Goal: Transaction & Acquisition: Purchase product/service

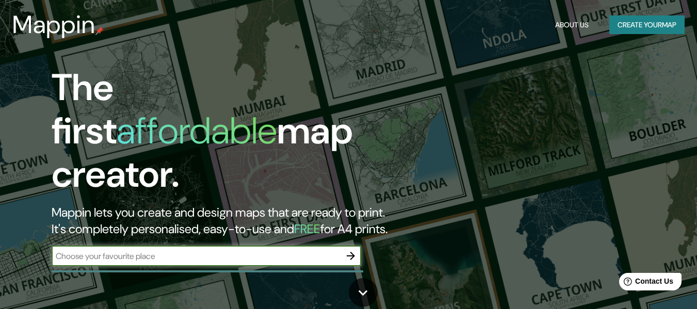
click at [119, 250] on input "text" at bounding box center [196, 256] width 289 height 12
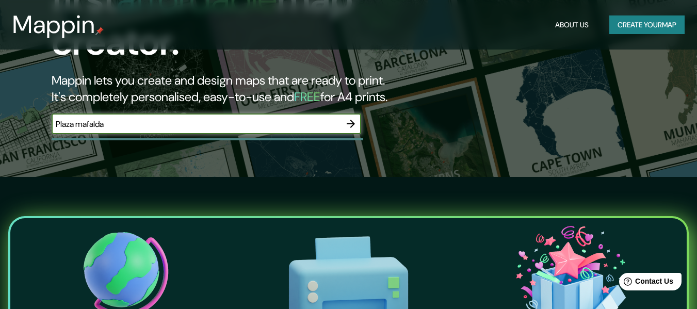
scroll to position [52, 0]
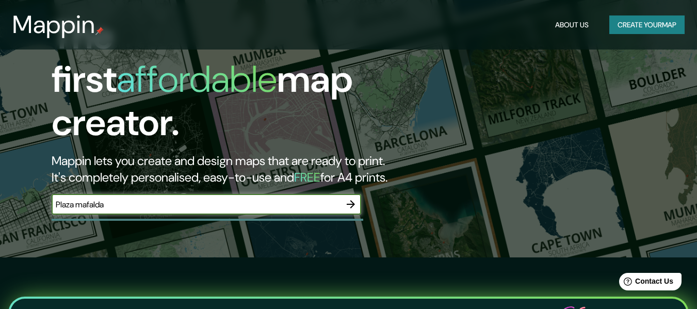
type input "Plaza mafalda"
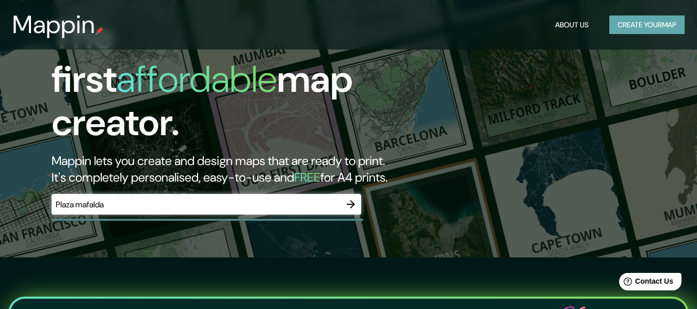
click at [647, 28] on button "Create your map" at bounding box center [647, 24] width 75 height 19
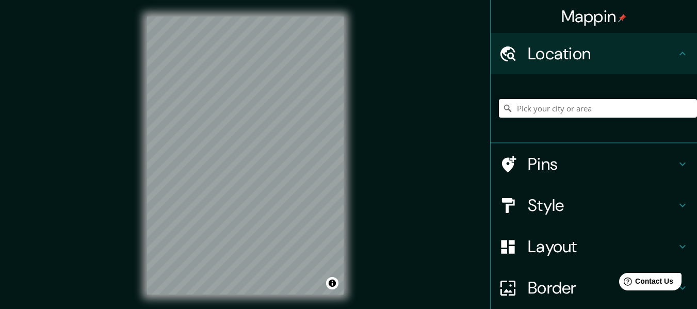
click at [561, 199] on h4 "Style" at bounding box center [602, 205] width 149 height 21
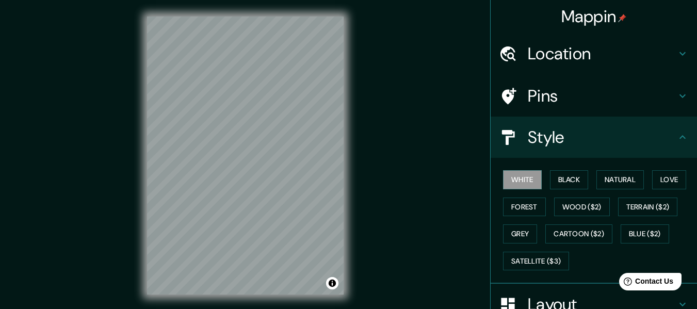
click at [561, 62] on h4 "Location" at bounding box center [602, 53] width 149 height 21
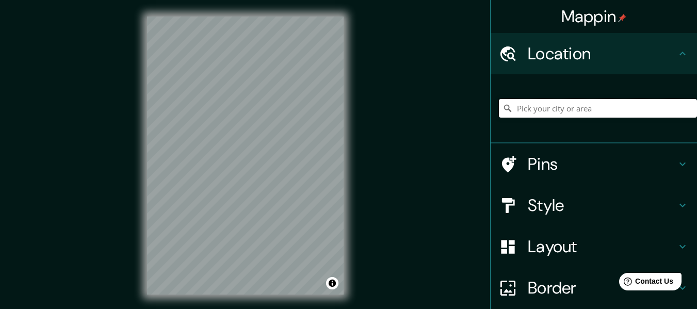
click at [558, 108] on input "Pick your city or area" at bounding box center [598, 108] width 198 height 19
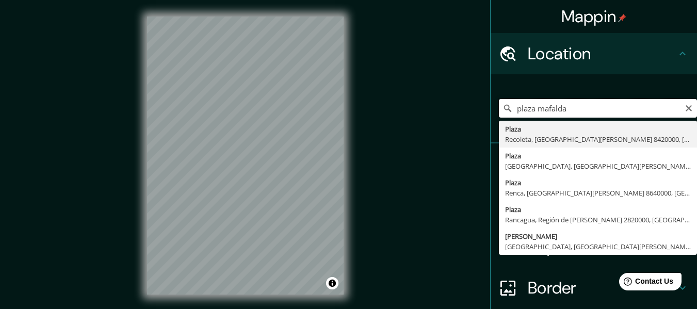
click at [602, 108] on input "plaza mafalda" at bounding box center [598, 108] width 198 height 19
click at [546, 104] on input "plaza mafalda" at bounding box center [598, 108] width 198 height 19
click at [590, 112] on input "plaza Mafalda" at bounding box center [598, 108] width 198 height 19
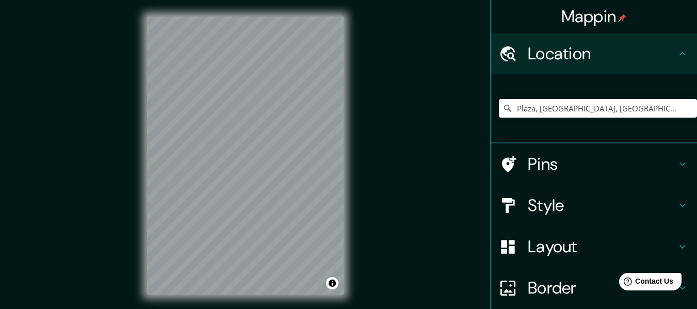
click at [585, 109] on input "Plaza, [GEOGRAPHIC_DATA], [GEOGRAPHIC_DATA][PERSON_NAME] 8420000, [GEOGRAPHIC_D…" at bounding box center [598, 108] width 198 height 19
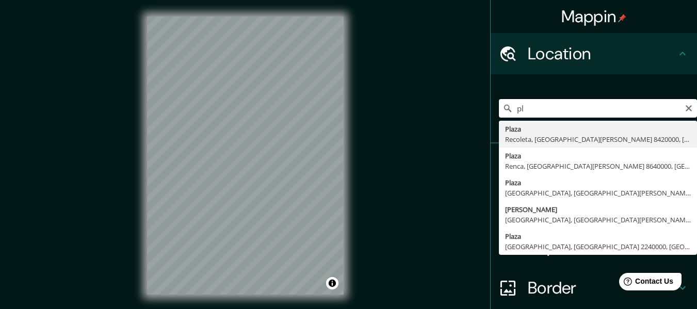
type input "p"
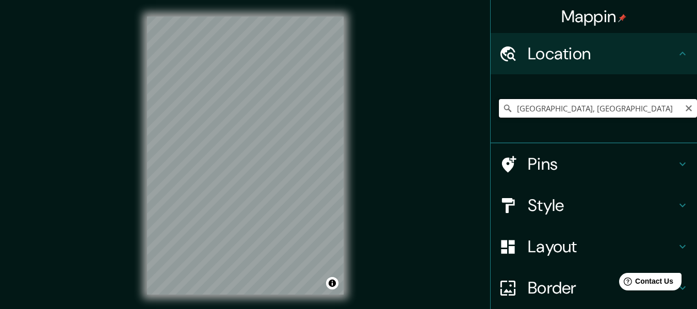
click at [603, 108] on input "[GEOGRAPHIC_DATA], [GEOGRAPHIC_DATA]" at bounding box center [598, 108] width 198 height 19
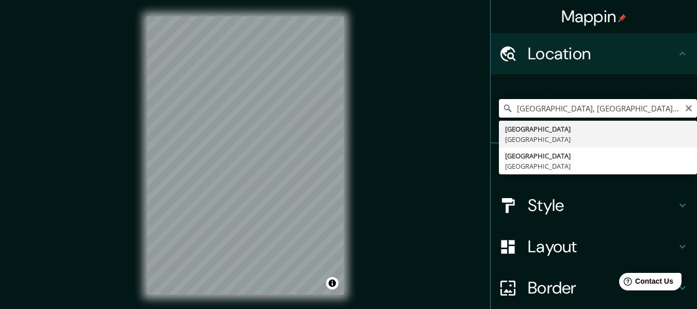
type input "[GEOGRAPHIC_DATA], [GEOGRAPHIC_DATA]"
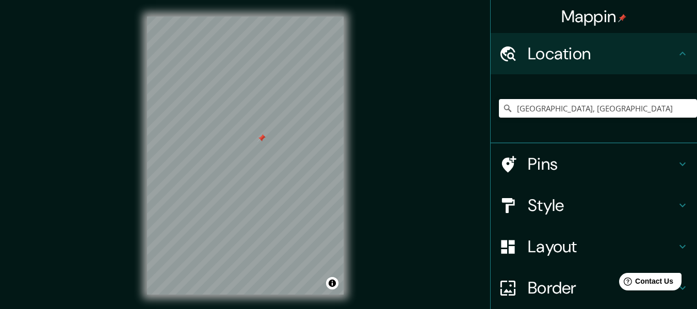
click at [68, 96] on div "Mappin Location [GEOGRAPHIC_DATA], [GEOGRAPHIC_DATA] [GEOGRAPHIC_DATA] [GEOGRAP…" at bounding box center [348, 164] width 697 height 328
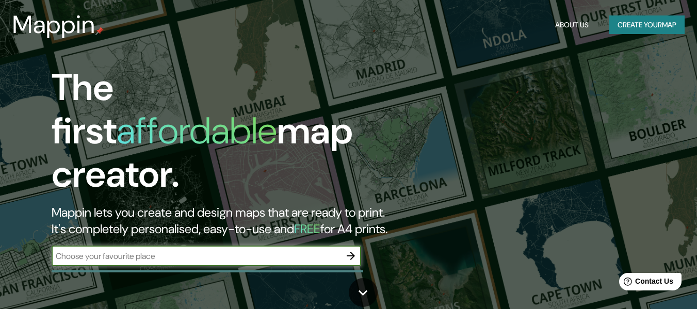
click at [615, 22] on button "Create your map" at bounding box center [647, 24] width 75 height 19
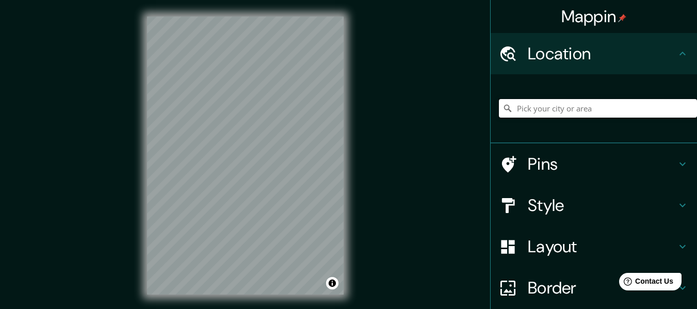
click at [612, 101] on input "Pick your city or area" at bounding box center [598, 108] width 198 height 19
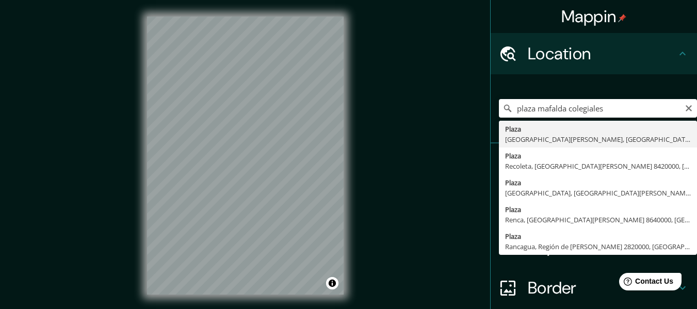
type input "Plaza, [GEOGRAPHIC_DATA][PERSON_NAME], [GEOGRAPHIC_DATA], [GEOGRAPHIC_DATA]"
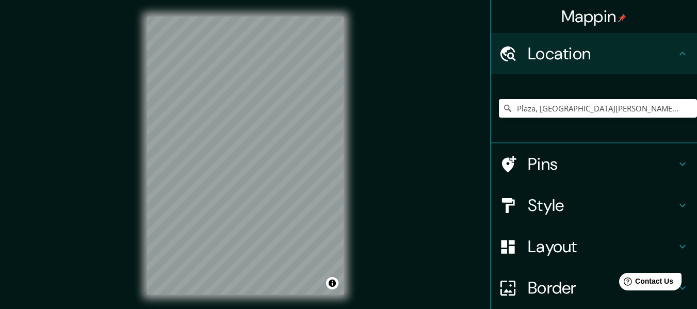
click at [401, 203] on div "Mappin Location [GEOGRAPHIC_DATA], [GEOGRAPHIC_DATA][PERSON_NAME], [GEOGRAPHIC_…" at bounding box center [348, 164] width 697 height 328
click at [345, 144] on div "© Mapbox © OpenStreetMap Improve this map" at bounding box center [246, 155] width 230 height 311
click at [198, 0] on html "Mappin Location [GEOGRAPHIC_DATA], [GEOGRAPHIC_DATA][PERSON_NAME], [GEOGRAPHIC_…" at bounding box center [348, 154] width 697 height 309
click at [571, 249] on h4 "Layout" at bounding box center [602, 246] width 149 height 21
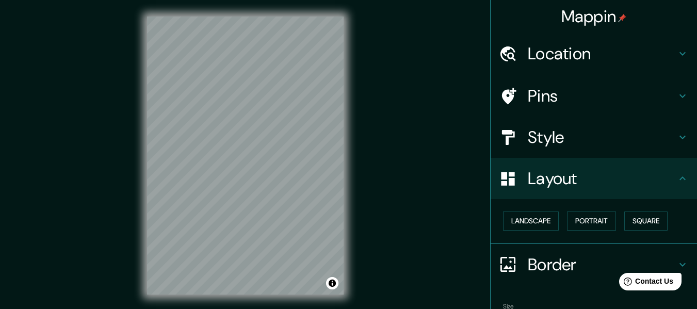
click at [550, 255] on h4 "Border" at bounding box center [602, 265] width 149 height 21
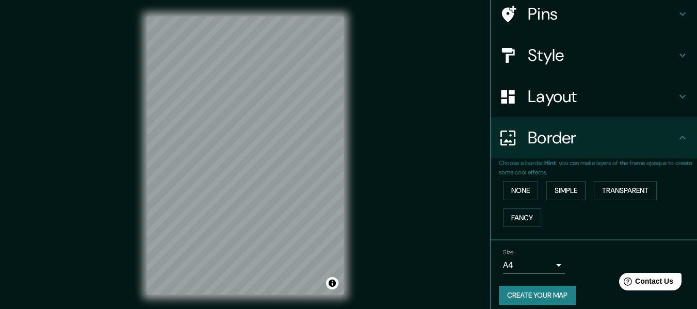
scroll to position [90, 0]
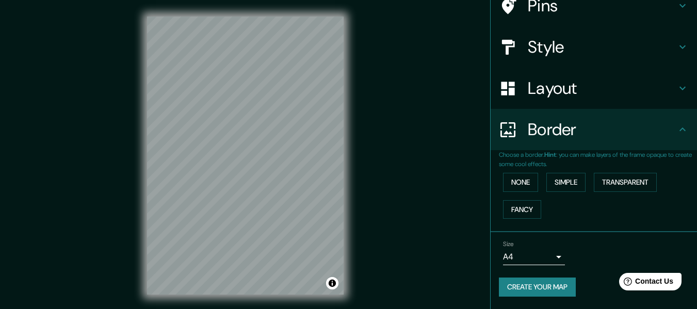
click at [548, 253] on body "Mappin Location [GEOGRAPHIC_DATA], [GEOGRAPHIC_DATA][PERSON_NAME], [GEOGRAPHIC_…" at bounding box center [348, 154] width 697 height 309
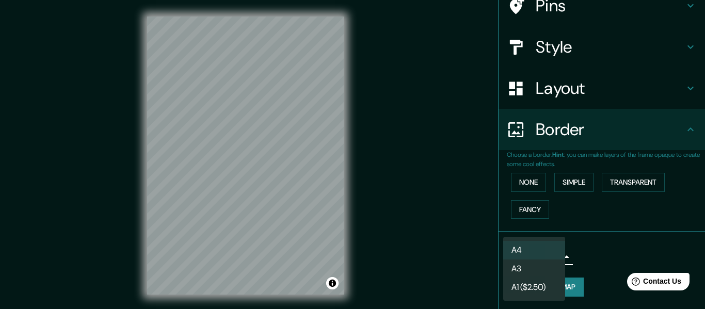
click at [545, 273] on li "A3" at bounding box center [534, 269] width 62 height 19
type input "a4"
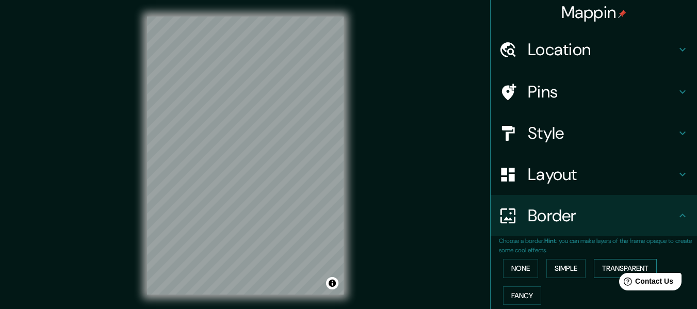
scroll to position [0, 0]
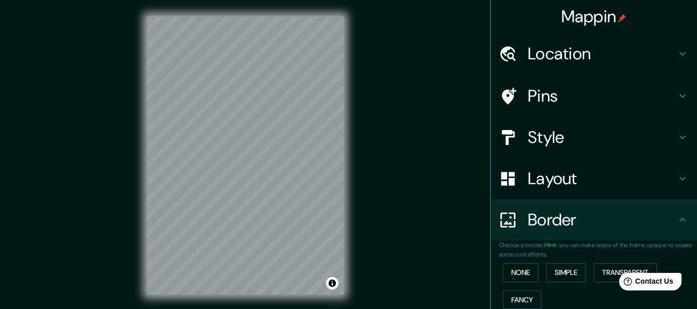
click at [573, 147] on h4 "Style" at bounding box center [602, 137] width 149 height 21
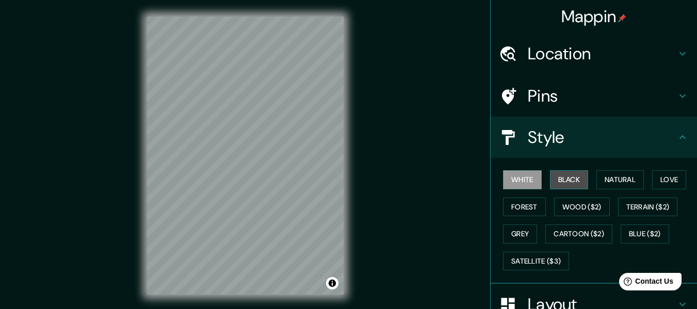
click at [576, 173] on button "Black" at bounding box center [569, 179] width 39 height 19
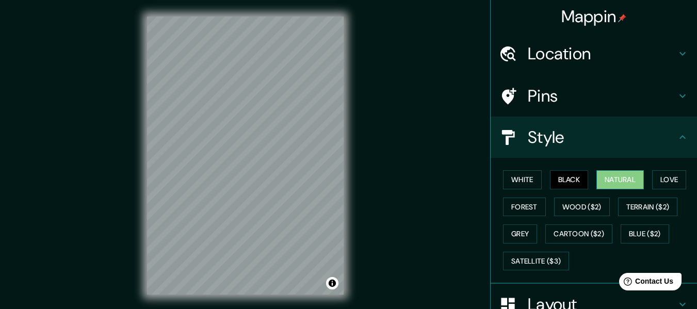
click at [632, 185] on button "Natural" at bounding box center [620, 179] width 47 height 19
click at [655, 178] on button "Love" at bounding box center [670, 179] width 34 height 19
click at [617, 180] on button "Natural" at bounding box center [620, 179] width 47 height 19
click at [272, 140] on div "Mappin Location [GEOGRAPHIC_DATA], [GEOGRAPHIC_DATA][PERSON_NAME], [GEOGRAPHIC_…" at bounding box center [348, 164] width 697 height 328
drag, startPoint x: 360, startPoint y: 138, endPoint x: 346, endPoint y: 175, distance: 39.4
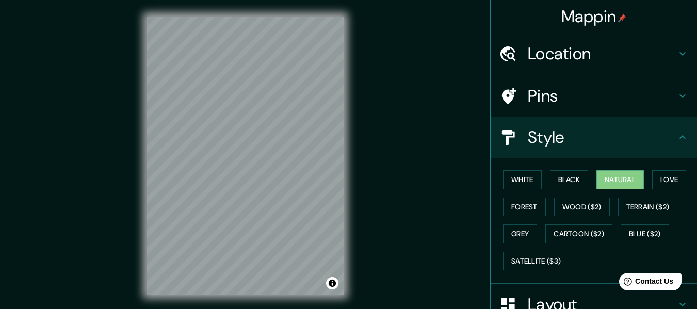
click at [390, 175] on div "Mappin Location [GEOGRAPHIC_DATA], [GEOGRAPHIC_DATA][PERSON_NAME], [GEOGRAPHIC_…" at bounding box center [348, 164] width 697 height 328
click at [117, 164] on div "Mappin Location [GEOGRAPHIC_DATA], [GEOGRAPHIC_DATA][PERSON_NAME], [GEOGRAPHIC_…" at bounding box center [348, 164] width 697 height 328
click at [584, 63] on h4 "Location" at bounding box center [602, 53] width 149 height 21
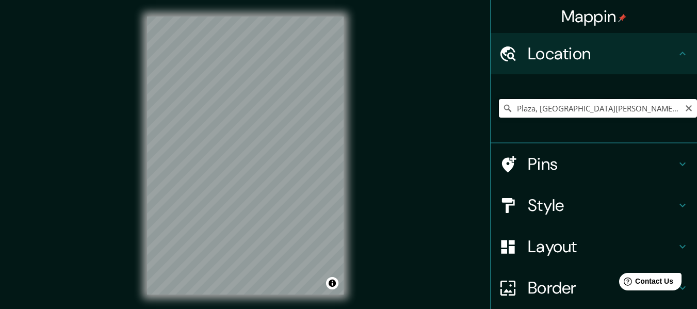
click at [560, 109] on input "Plaza, [GEOGRAPHIC_DATA][PERSON_NAME], [GEOGRAPHIC_DATA], [GEOGRAPHIC_DATA]" at bounding box center [598, 108] width 198 height 19
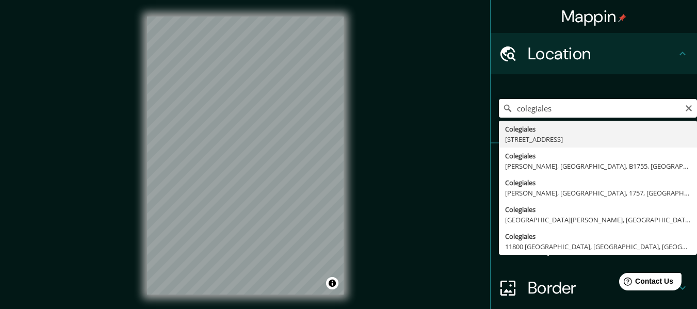
type input "[STREET_ADDRESS]"
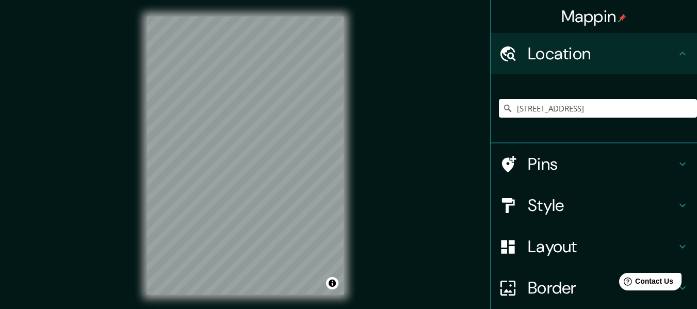
click at [562, 203] on h4 "Style" at bounding box center [602, 205] width 149 height 21
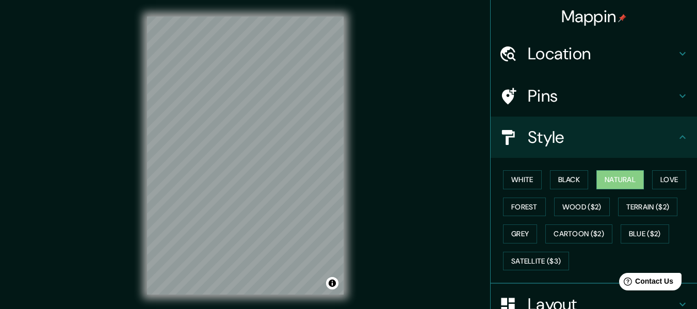
click at [589, 261] on div "White Black Natural Love Forest Wood ($2) Terrain ($2) Grey Cartoon ($2) Blue (…" at bounding box center [598, 220] width 198 height 108
click at [652, 131] on h4 "Style" at bounding box center [602, 137] width 149 height 21
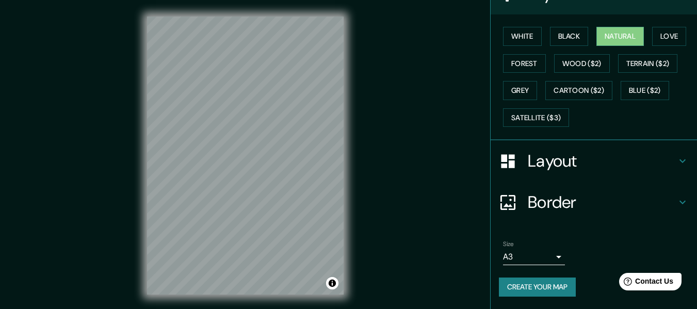
click at [562, 205] on h4 "Border" at bounding box center [602, 202] width 149 height 21
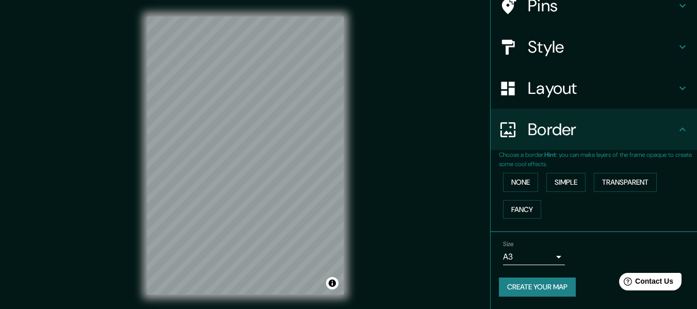
scroll to position [90, 0]
click at [555, 288] on button "Create your map" at bounding box center [537, 287] width 77 height 19
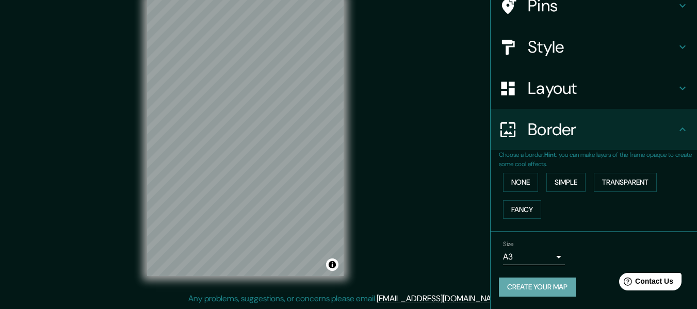
click at [524, 280] on button "Create your map" at bounding box center [537, 287] width 77 height 19
click at [524, 280] on div "Create your map" at bounding box center [594, 287] width 190 height 19
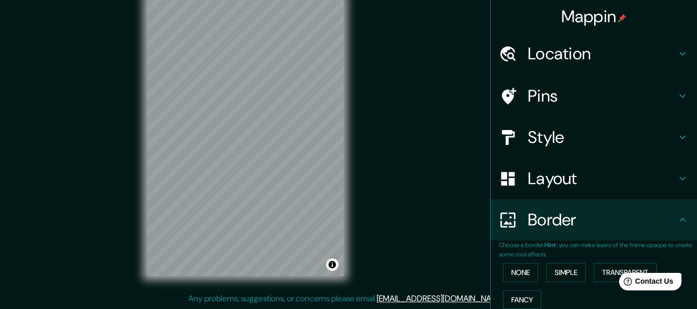
scroll to position [90, 0]
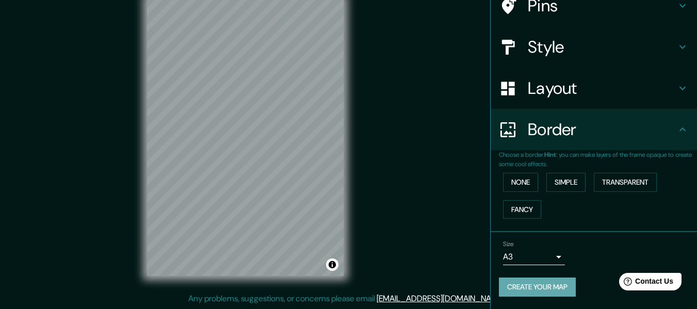
click at [523, 285] on button "Create your map" at bounding box center [537, 287] width 77 height 19
drag, startPoint x: 344, startPoint y: 125, endPoint x: 393, endPoint y: 76, distance: 69.0
click at [393, 76] on div "Mappin Location [STREET_ADDRESS] Pins Style Layout Border Choose a border. Hint…" at bounding box center [348, 145] width 697 height 328
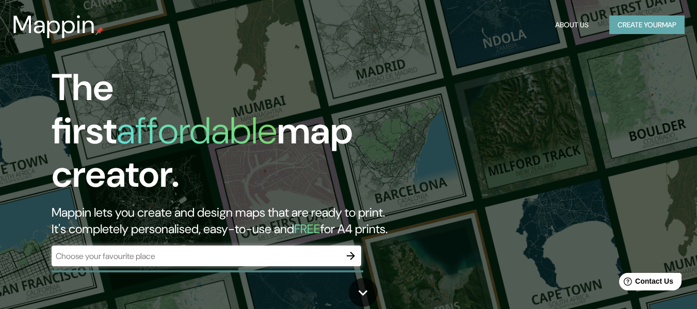
click at [628, 20] on button "Create your map" at bounding box center [647, 24] width 75 height 19
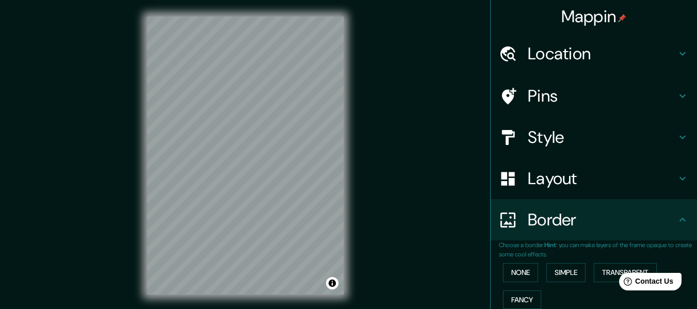
click at [554, 52] on h4 "Location" at bounding box center [602, 53] width 149 height 21
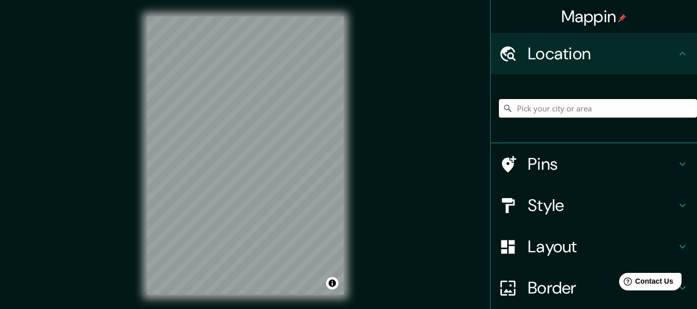
click at [545, 102] on input "Pick your city or area" at bounding box center [598, 108] width 198 height 19
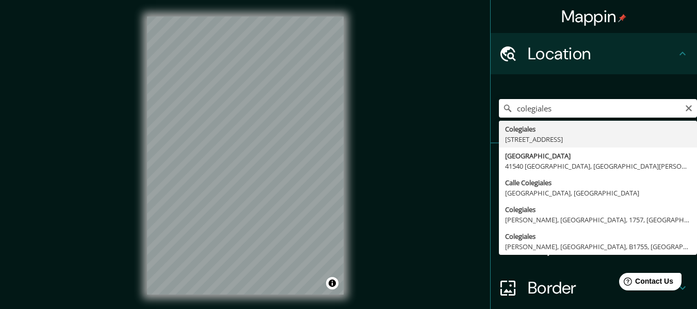
type input "[STREET_ADDRESS]"
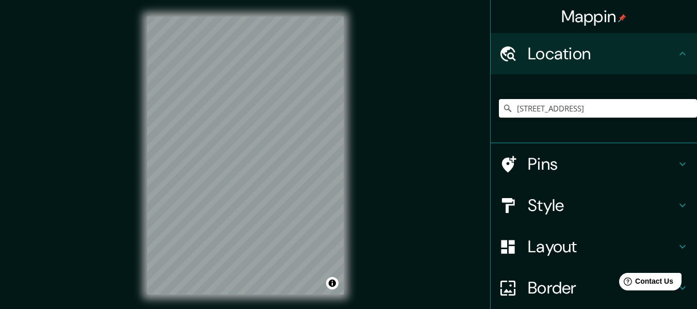
click at [514, 248] on div at bounding box center [513, 247] width 29 height 18
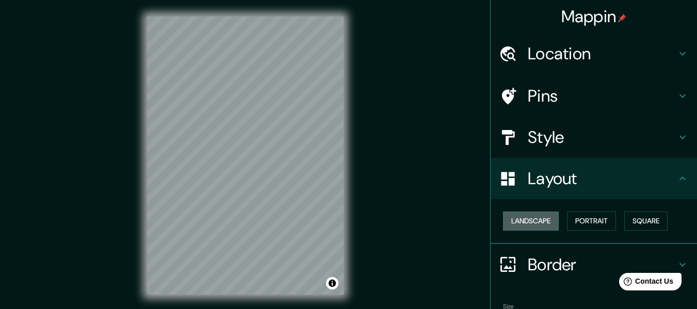
click at [535, 224] on button "Landscape" at bounding box center [531, 221] width 56 height 19
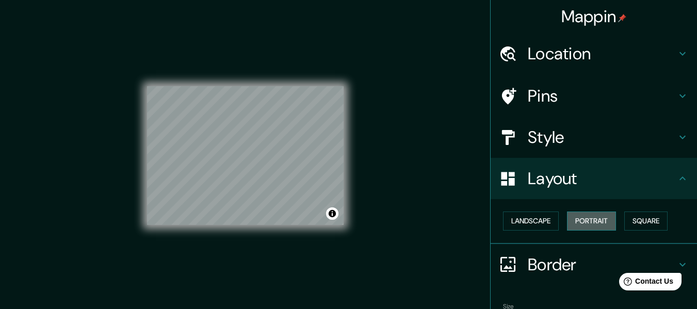
click at [583, 223] on button "Portrait" at bounding box center [591, 221] width 49 height 19
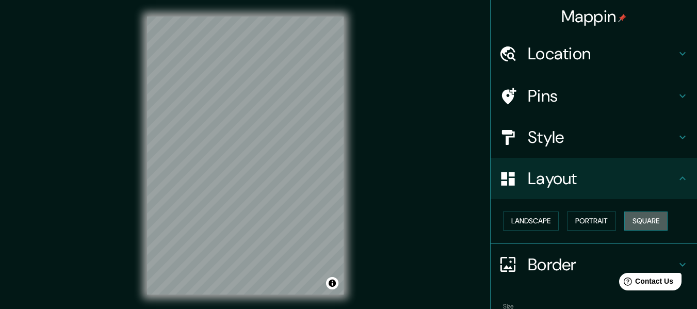
click at [629, 217] on button "Square" at bounding box center [646, 221] width 43 height 19
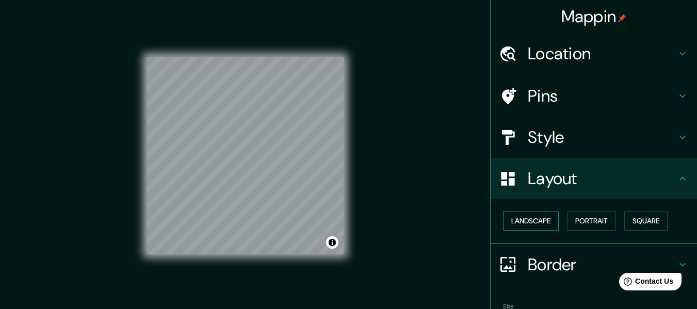
click at [539, 227] on button "Landscape" at bounding box center [531, 221] width 56 height 19
